Goal: Task Accomplishment & Management: Manage account settings

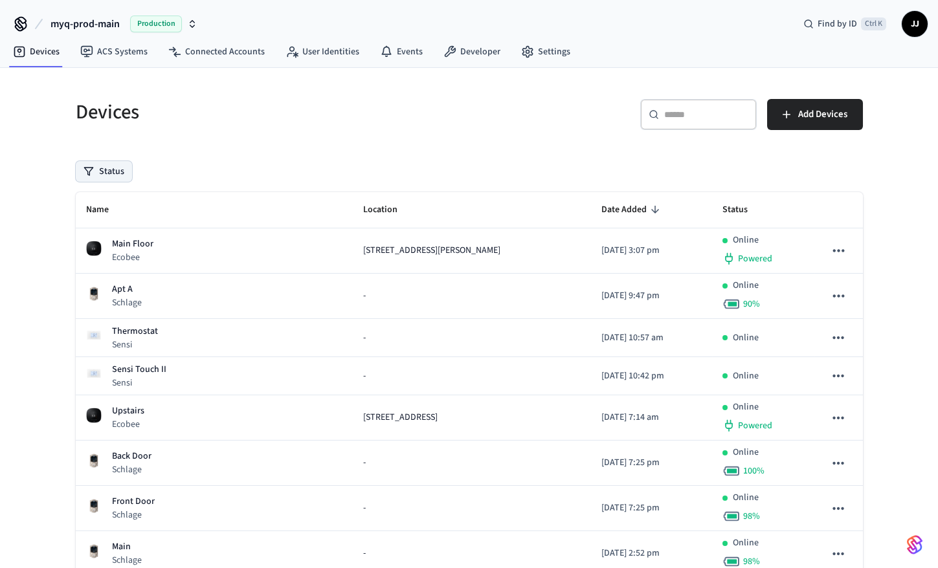
click at [113, 168] on button "Status" at bounding box center [104, 171] width 56 height 21
click at [375, 169] on div "Status" at bounding box center [469, 171] width 787 height 21
click at [554, 48] on link "Settings" at bounding box center [546, 51] width 70 height 23
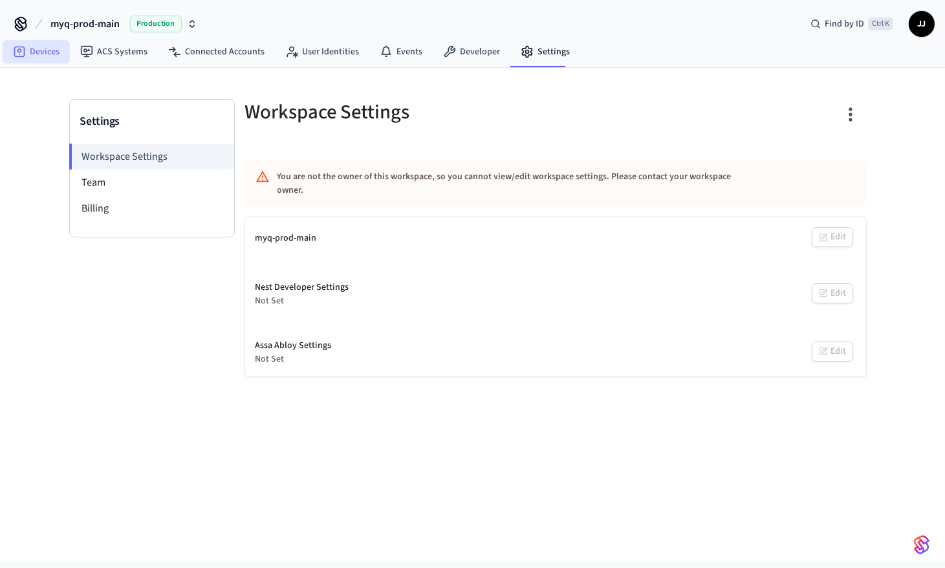
click at [43, 51] on link "Devices" at bounding box center [36, 51] width 67 height 23
